Goal: Navigation & Orientation: Find specific page/section

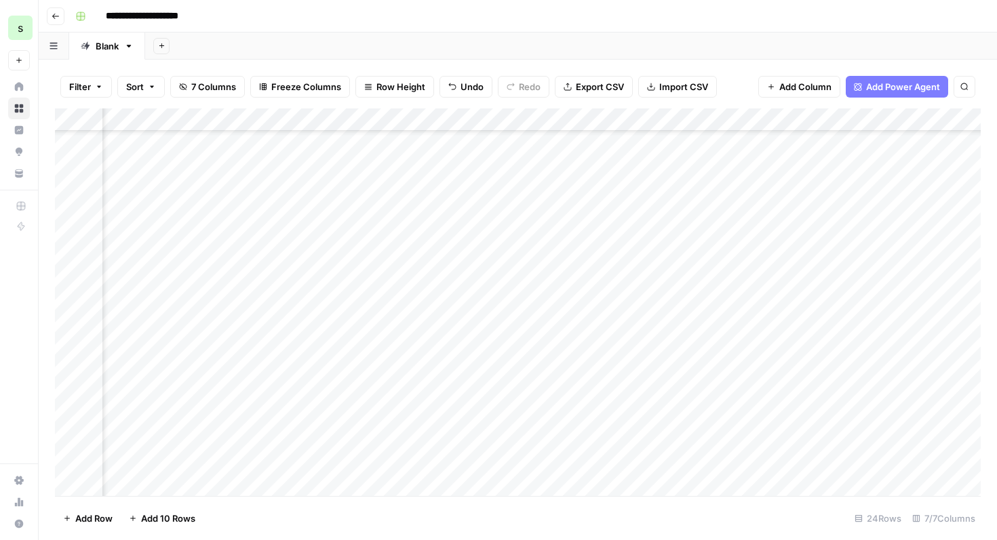
scroll to position [210, 445]
click at [56, 18] on icon "button" at bounding box center [56, 16] width 8 height 8
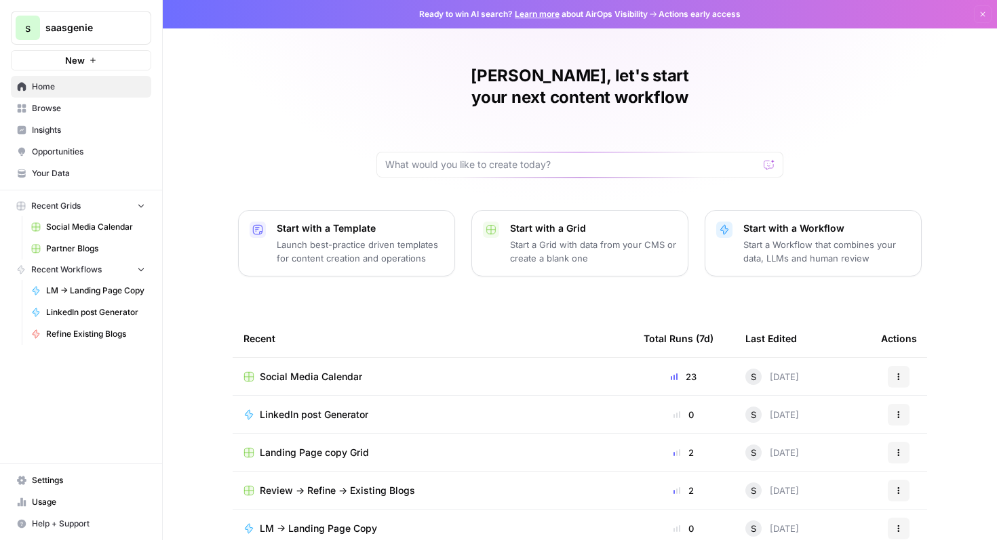
click at [88, 207] on button "Recent Grids" at bounding box center [81, 206] width 140 height 20
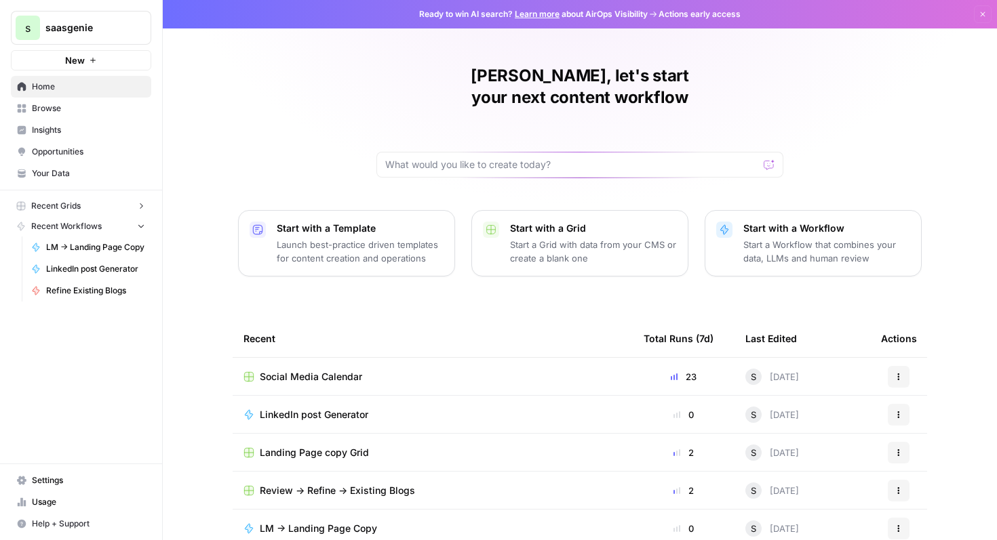
click at [88, 207] on button "Recent Grids" at bounding box center [81, 206] width 140 height 20
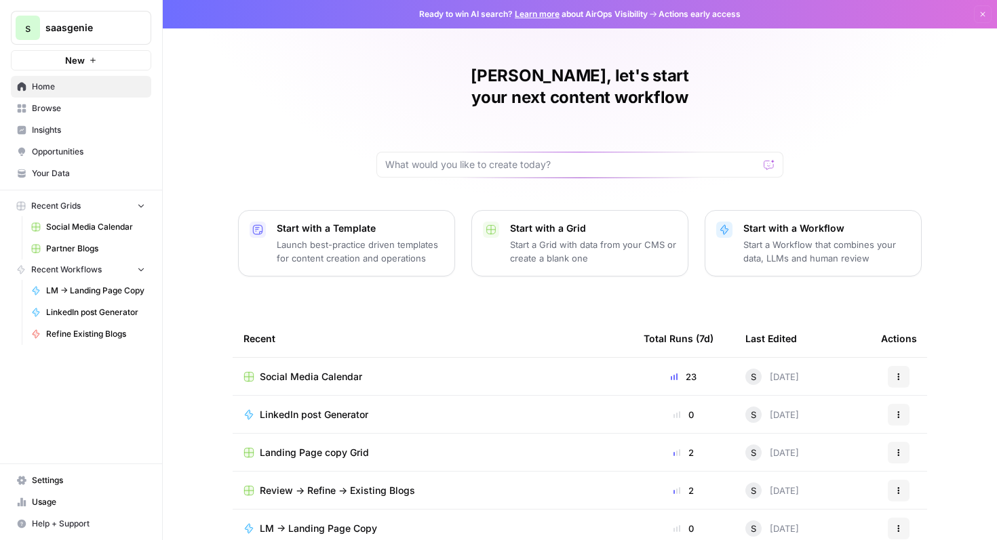
scroll to position [83, 0]
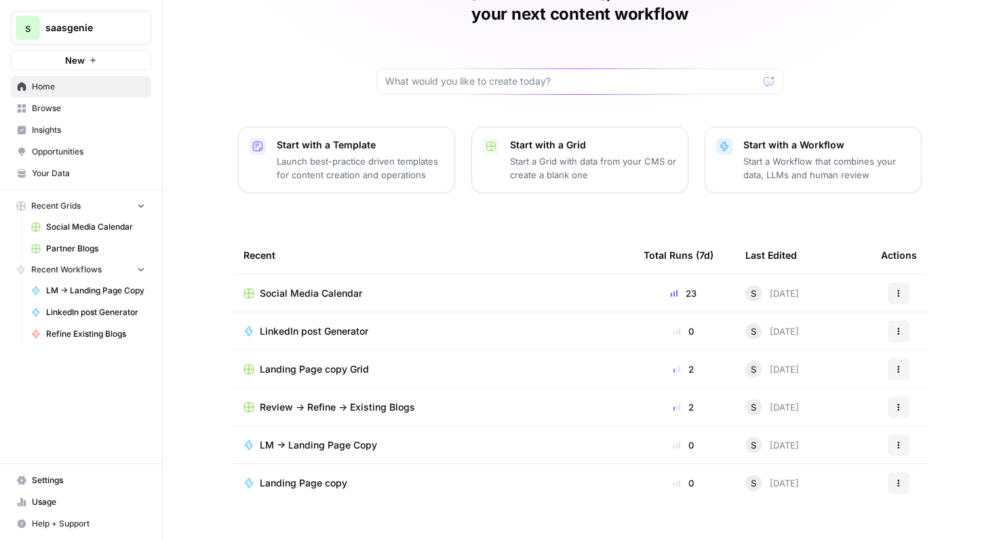
click at [315, 401] on span "Review -> Refine -> Existing Blogs" at bounding box center [337, 408] width 155 height 14
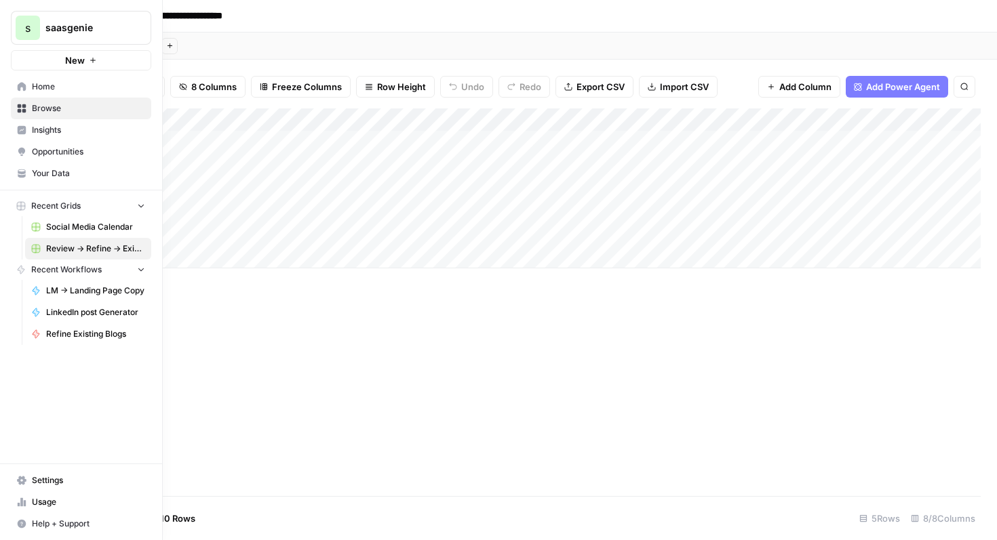
click at [47, 86] on span "Home" at bounding box center [88, 87] width 113 height 12
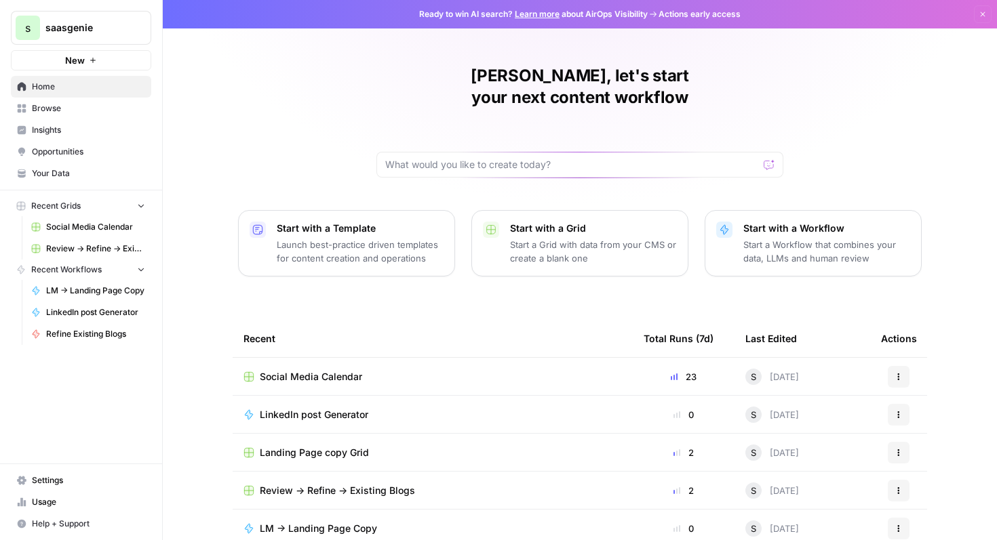
click at [65, 109] on span "Browse" at bounding box center [88, 108] width 113 height 12
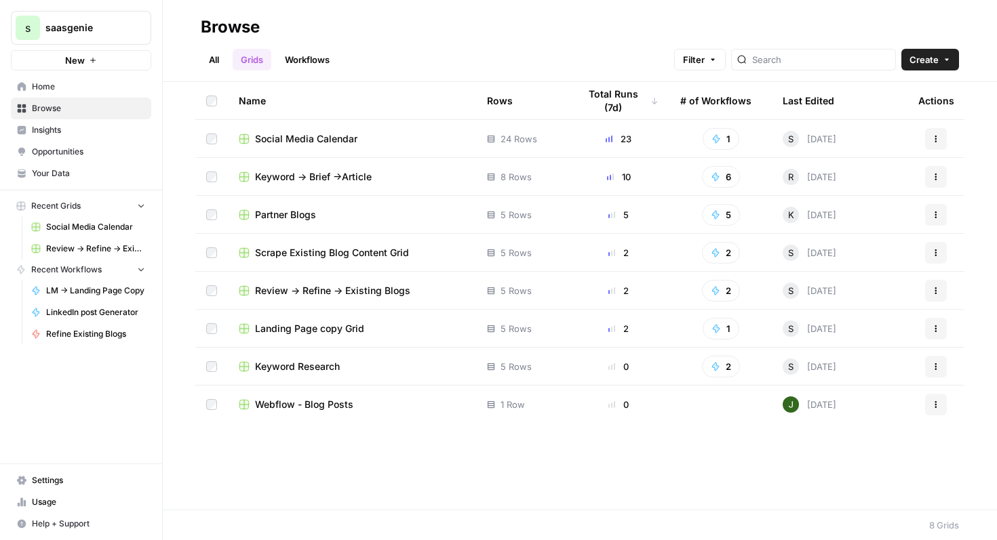
click at [339, 176] on span "Keyword -> Brief ->Article" at bounding box center [313, 177] width 117 height 14
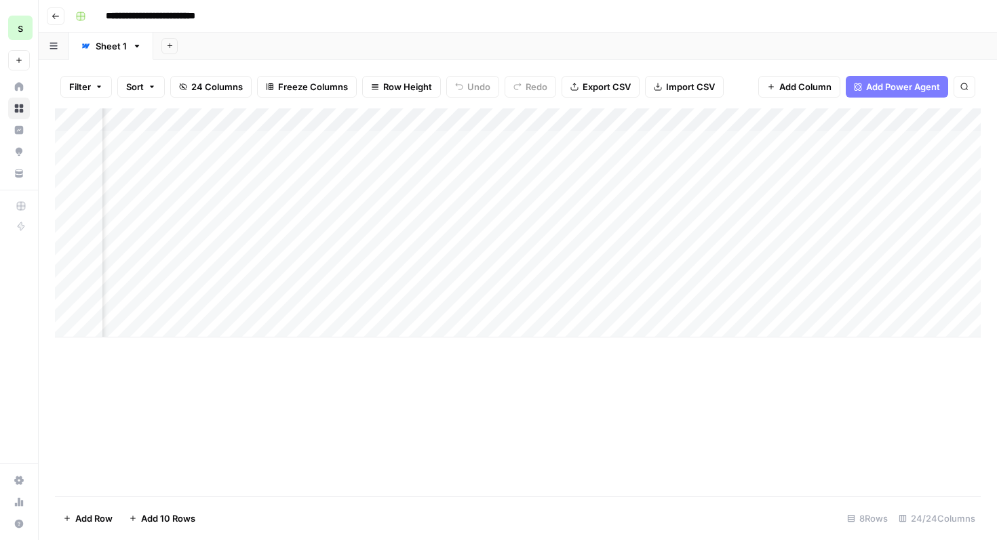
scroll to position [0, 2044]
click at [566, 161] on div "Add Column" at bounding box center [517, 222] width 925 height 229
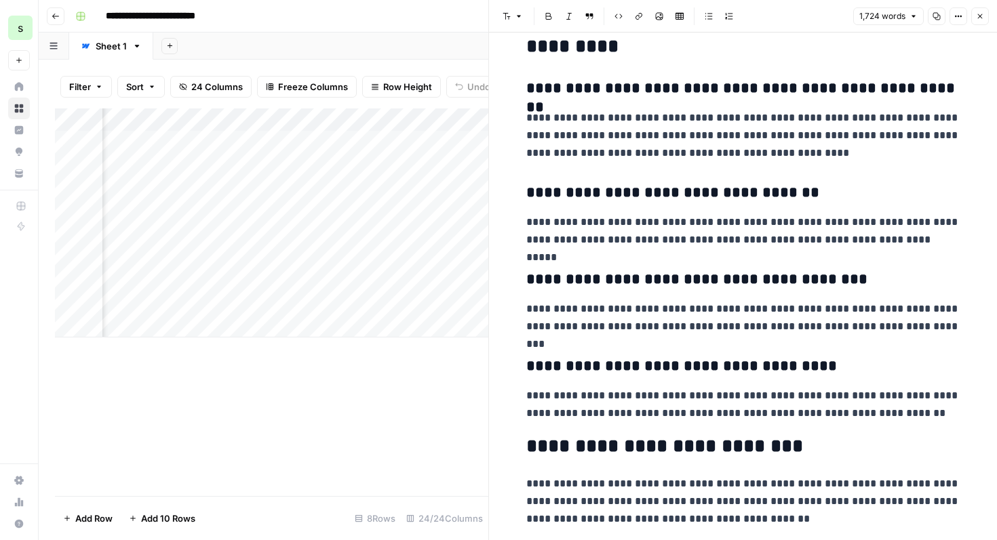
scroll to position [4844, 0]
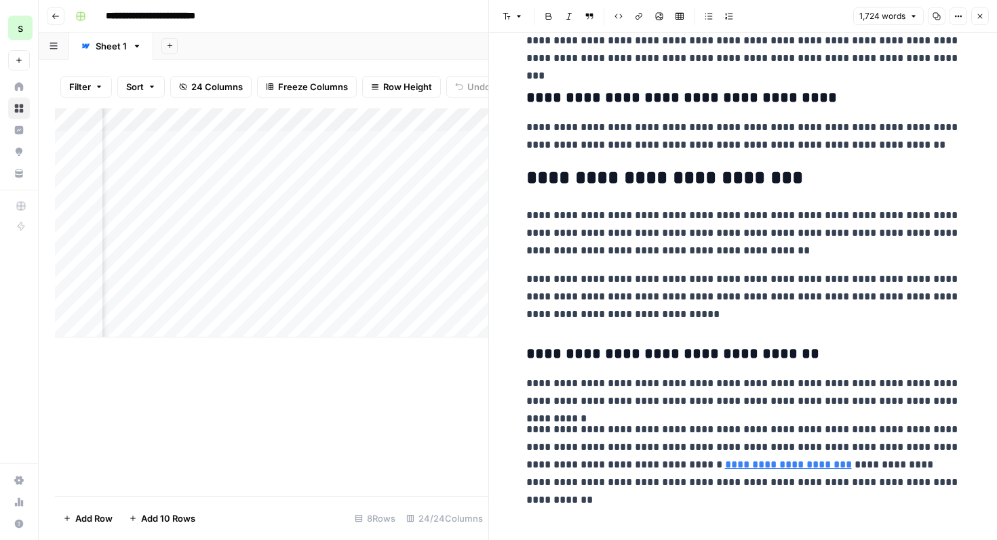
click at [982, 15] on icon "button" at bounding box center [979, 16] width 8 height 8
